Goal: Navigation & Orientation: Understand site structure

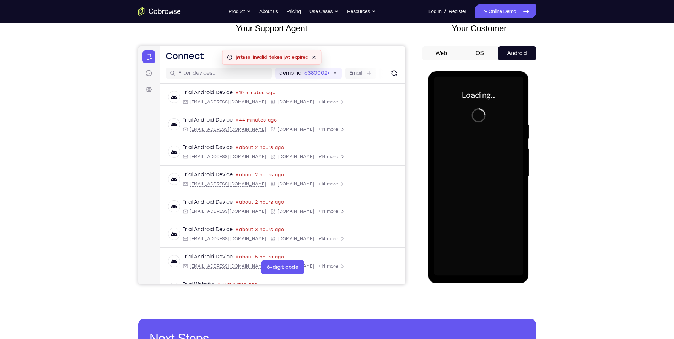
scroll to position [45, 0]
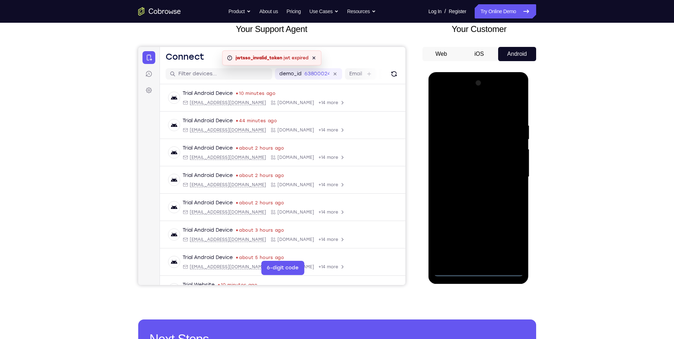
click at [476, 272] on div at bounding box center [478, 176] width 89 height 199
click at [509, 243] on div at bounding box center [478, 176] width 89 height 199
click at [471, 112] on div at bounding box center [478, 176] width 89 height 199
click at [506, 172] on div at bounding box center [478, 176] width 89 height 199
click at [467, 190] on div at bounding box center [478, 176] width 89 height 199
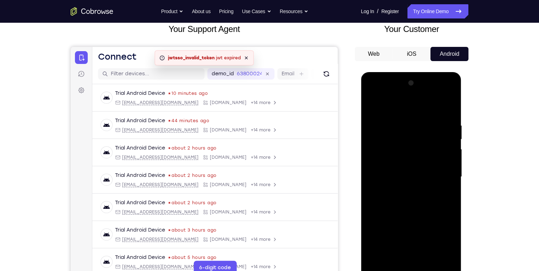
click at [430, 170] on div at bounding box center [410, 176] width 89 height 199
click at [424, 176] on div at bounding box center [410, 176] width 89 height 199
click at [387, 202] on div at bounding box center [410, 176] width 89 height 199
click at [389, 200] on div at bounding box center [410, 176] width 89 height 199
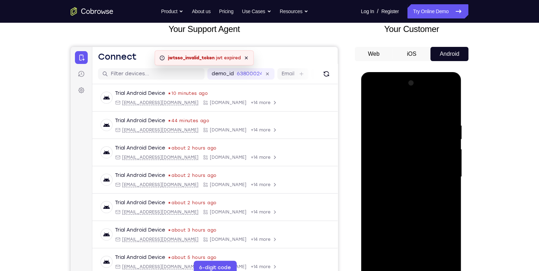
click at [442, 105] on div at bounding box center [410, 176] width 89 height 199
click at [387, 198] on div at bounding box center [410, 176] width 89 height 199
click at [387, 197] on div at bounding box center [410, 176] width 89 height 199
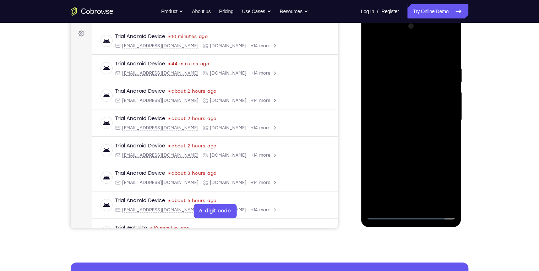
scroll to position [74, 0]
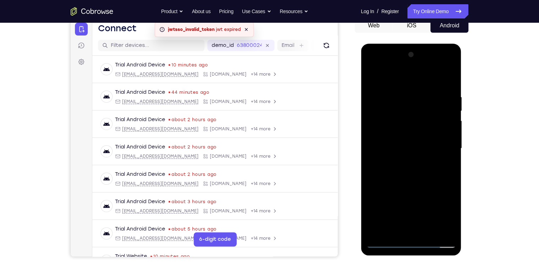
click at [407, 183] on div at bounding box center [410, 148] width 89 height 199
click at [426, 91] on div at bounding box center [410, 148] width 89 height 199
click at [448, 118] on div at bounding box center [410, 148] width 89 height 199
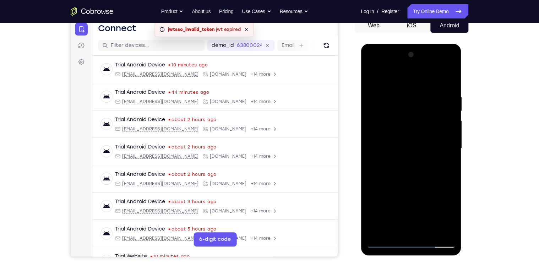
click at [438, 102] on div at bounding box center [410, 148] width 89 height 199
click at [443, 101] on div at bounding box center [410, 148] width 89 height 199
click at [391, 78] on div at bounding box center [410, 148] width 89 height 199
drag, startPoint x: 430, startPoint y: 147, endPoint x: 431, endPoint y: 115, distance: 32.0
click at [431, 115] on div at bounding box center [410, 148] width 89 height 199
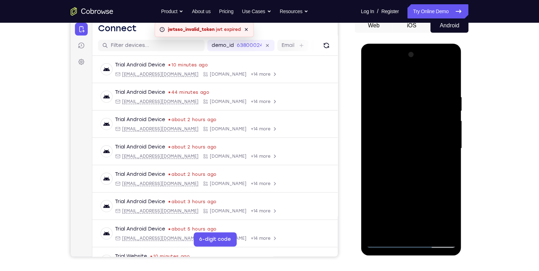
click at [412, 172] on div at bounding box center [410, 148] width 89 height 199
click at [451, 131] on div at bounding box center [410, 148] width 89 height 199
click at [449, 132] on div at bounding box center [410, 148] width 89 height 199
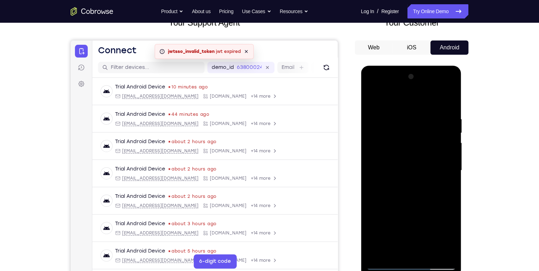
scroll to position [17, 0]
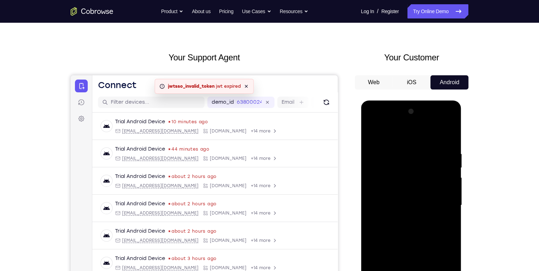
click at [374, 132] on div at bounding box center [410, 205] width 89 height 199
click at [373, 136] on div at bounding box center [410, 205] width 89 height 199
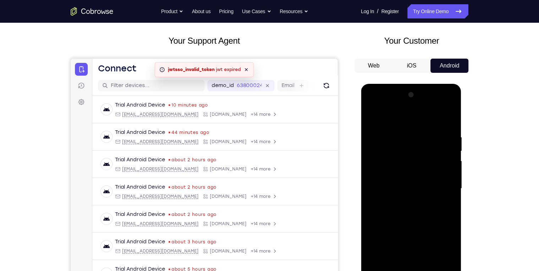
scroll to position [45, 0]
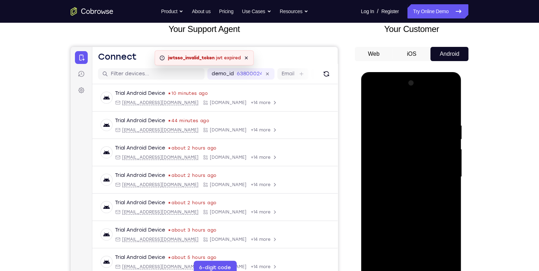
click at [371, 105] on div at bounding box center [410, 176] width 89 height 199
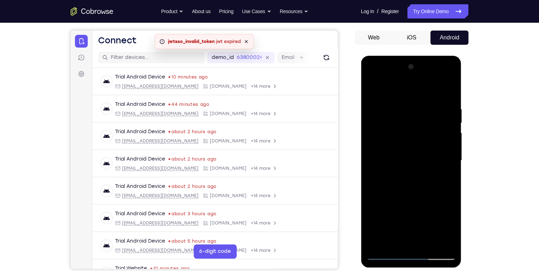
scroll to position [74, 0]
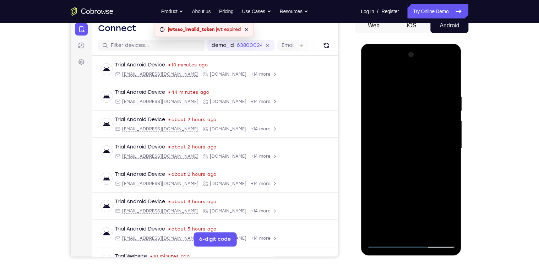
click at [447, 80] on div at bounding box center [410, 148] width 89 height 199
drag, startPoint x: 410, startPoint y: 164, endPoint x: 414, endPoint y: 92, distance: 72.2
click at [413, 97] on div at bounding box center [410, 148] width 89 height 199
drag, startPoint x: 422, startPoint y: 164, endPoint x: 436, endPoint y: 87, distance: 78.7
click at [435, 89] on div at bounding box center [410, 148] width 89 height 199
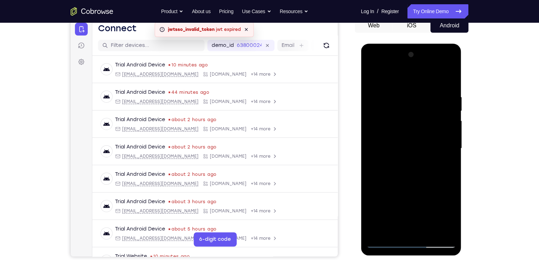
drag, startPoint x: 431, startPoint y: 145, endPoint x: 441, endPoint y: 107, distance: 39.6
click at [437, 114] on div at bounding box center [410, 148] width 89 height 199
drag, startPoint x: 436, startPoint y: 177, endPoint x: 446, endPoint y: 92, distance: 85.4
click at [444, 99] on div at bounding box center [410, 148] width 89 height 199
drag, startPoint x: 432, startPoint y: 175, endPoint x: 448, endPoint y: 96, distance: 80.7
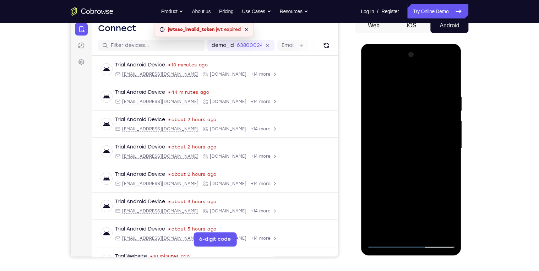
click at [448, 96] on div at bounding box center [410, 148] width 89 height 199
drag, startPoint x: 431, startPoint y: 178, endPoint x: 443, endPoint y: 120, distance: 59.0
click at [442, 121] on div at bounding box center [410, 148] width 89 height 199
drag, startPoint x: 438, startPoint y: 148, endPoint x: 444, endPoint y: 111, distance: 37.8
click at [444, 111] on div at bounding box center [410, 148] width 89 height 199
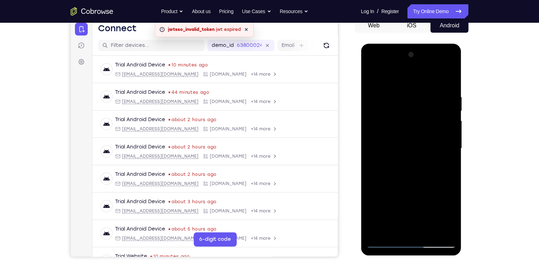
click at [373, 182] on div at bounding box center [410, 148] width 89 height 199
click at [451, 114] on div at bounding box center [410, 148] width 89 height 199
drag, startPoint x: 428, startPoint y: 170, endPoint x: 436, endPoint y: 111, distance: 59.5
click at [436, 111] on div at bounding box center [410, 148] width 89 height 199
drag, startPoint x: 427, startPoint y: 205, endPoint x: 447, endPoint y: 130, distance: 77.0
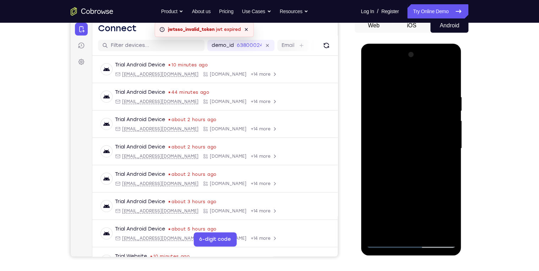
click at [441, 136] on div at bounding box center [410, 148] width 89 height 199
drag, startPoint x: 434, startPoint y: 180, endPoint x: 449, endPoint y: 141, distance: 42.5
click at [445, 151] on div at bounding box center [410, 148] width 89 height 199
click at [426, 231] on div at bounding box center [410, 148] width 89 height 199
click at [419, 184] on div at bounding box center [410, 148] width 89 height 199
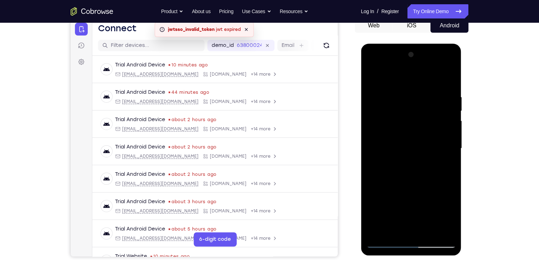
click at [378, 98] on div at bounding box center [410, 148] width 89 height 199
click at [448, 78] on div at bounding box center [410, 148] width 89 height 199
click at [421, 185] on div at bounding box center [410, 148] width 89 height 199
click at [372, 79] on div at bounding box center [410, 148] width 89 height 199
click at [404, 150] on div at bounding box center [410, 148] width 89 height 199
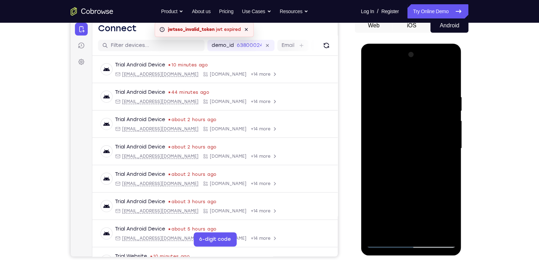
click at [370, 80] on div at bounding box center [410, 148] width 89 height 199
click at [419, 170] on div at bounding box center [410, 148] width 89 height 199
click at [370, 76] on div at bounding box center [410, 148] width 89 height 199
click at [417, 141] on div at bounding box center [410, 148] width 89 height 199
click at [373, 78] on div at bounding box center [410, 148] width 89 height 199
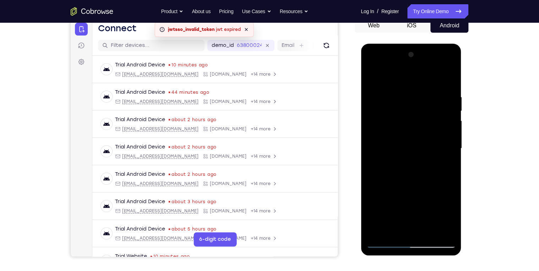
click at [385, 200] on div at bounding box center [410, 148] width 89 height 199
click at [371, 78] on div at bounding box center [410, 148] width 89 height 199
click at [372, 76] on div at bounding box center [410, 148] width 89 height 199
drag, startPoint x: 405, startPoint y: 192, endPoint x: 407, endPoint y: 115, distance: 77.1
click at [405, 121] on div at bounding box center [410, 148] width 89 height 199
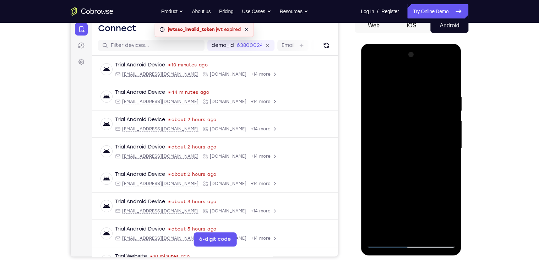
drag, startPoint x: 410, startPoint y: 157, endPoint x: 415, endPoint y: 76, distance: 80.8
click at [415, 77] on div at bounding box center [410, 148] width 89 height 199
drag, startPoint x: 422, startPoint y: 148, endPoint x: 428, endPoint y: 109, distance: 39.6
click at [426, 115] on div at bounding box center [410, 148] width 89 height 199
drag, startPoint x: 431, startPoint y: 139, endPoint x: 442, endPoint y: 45, distance: 95.0
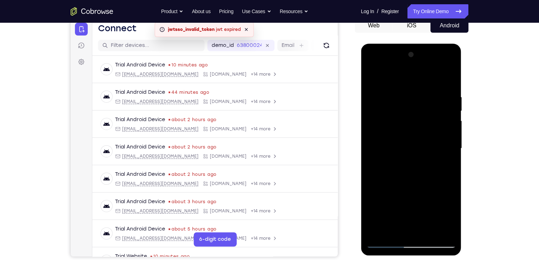
click at [442, 45] on div at bounding box center [411, 150] width 100 height 212
drag, startPoint x: 427, startPoint y: 135, endPoint x: 444, endPoint y: 66, distance: 71.1
click at [441, 71] on div at bounding box center [410, 148] width 89 height 199
